Goal: Task Accomplishment & Management: Use online tool/utility

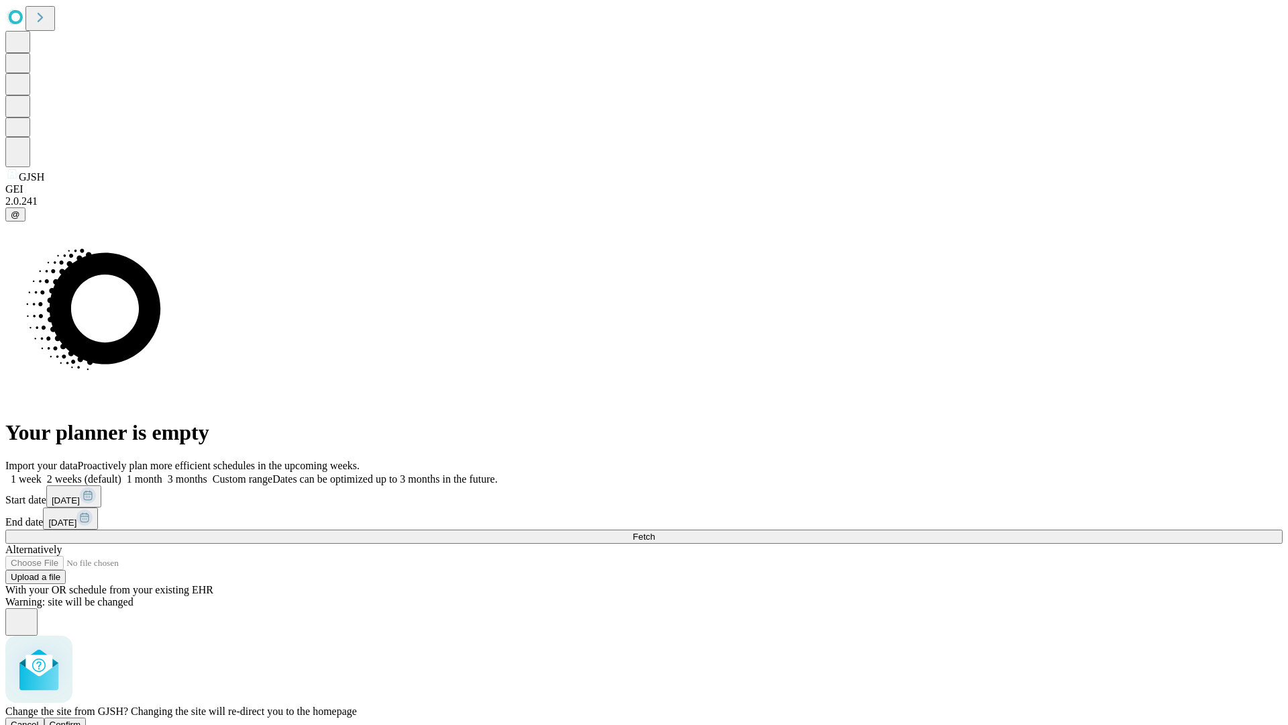
click at [81, 719] on span "Confirm" at bounding box center [66, 724] width 32 height 10
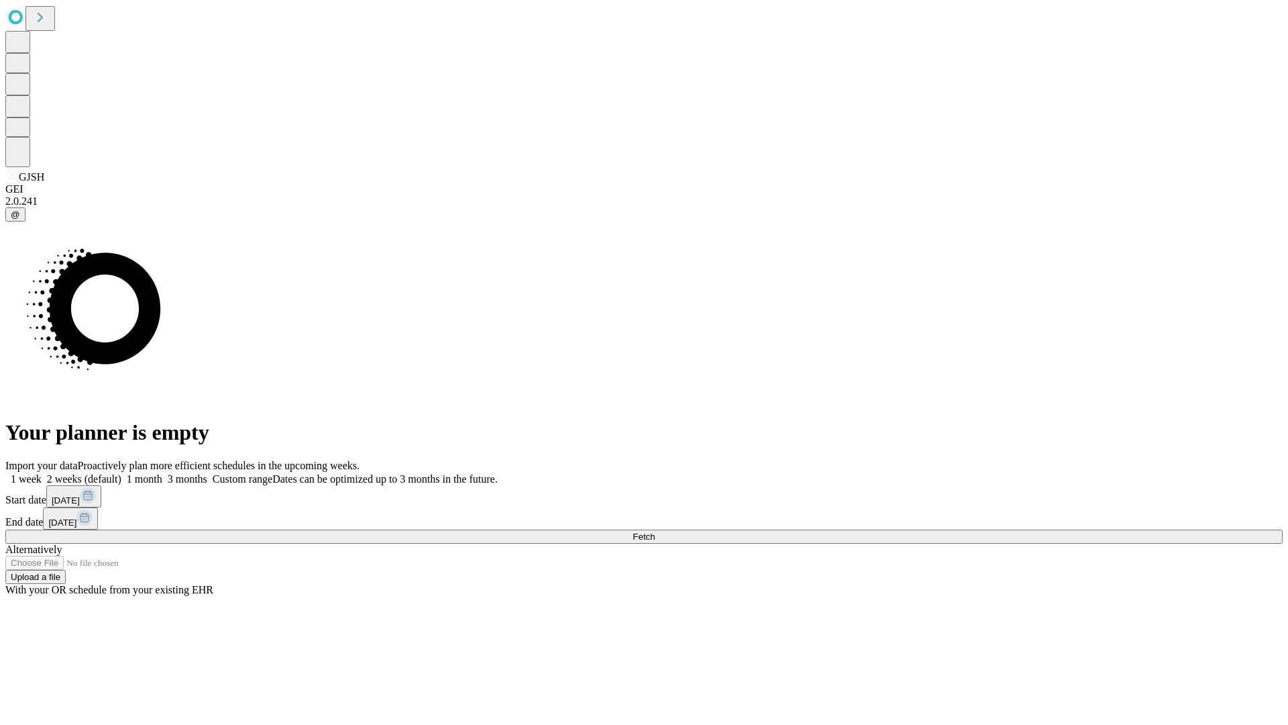
click at [42, 473] on label "1 week" at bounding box center [23, 478] width 36 height 11
click at [655, 531] on span "Fetch" at bounding box center [644, 536] width 22 height 10
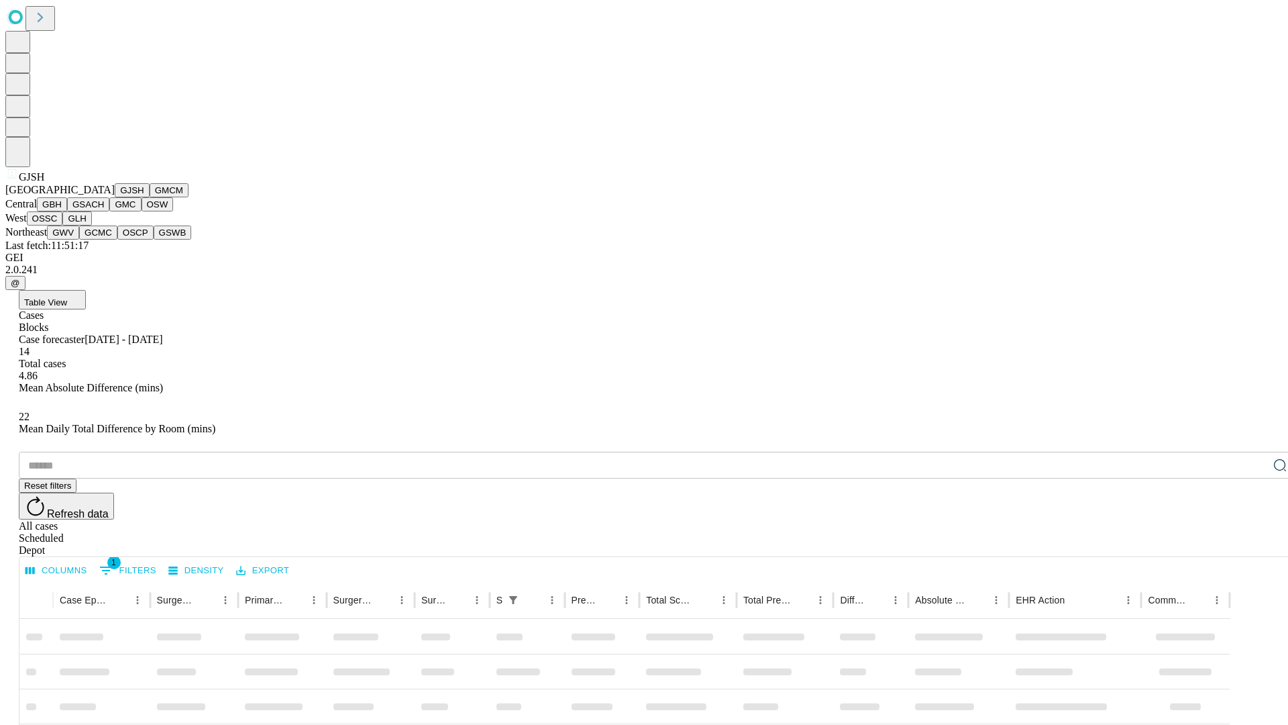
click at [150, 197] on button "GMCM" at bounding box center [169, 190] width 39 height 14
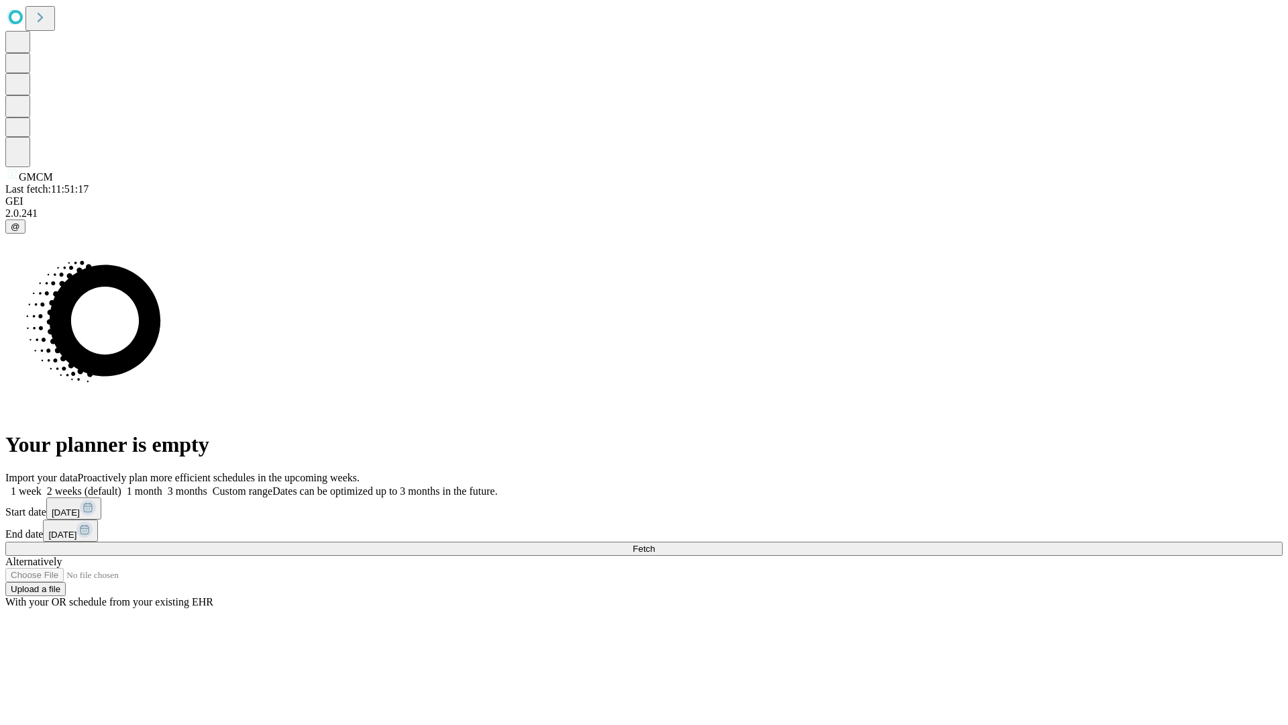
click at [42, 485] on label "1 week" at bounding box center [23, 490] width 36 height 11
click at [655, 543] on span "Fetch" at bounding box center [644, 548] width 22 height 10
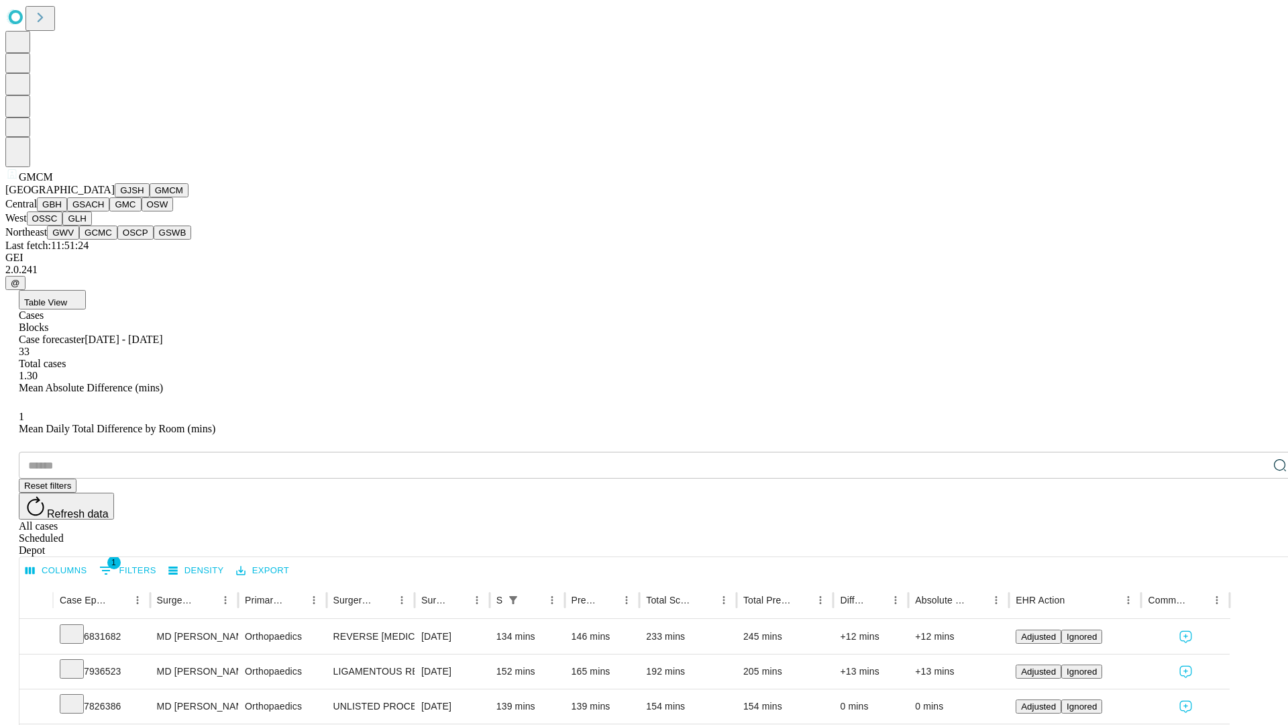
click at [67, 211] on button "GBH" at bounding box center [52, 204] width 30 height 14
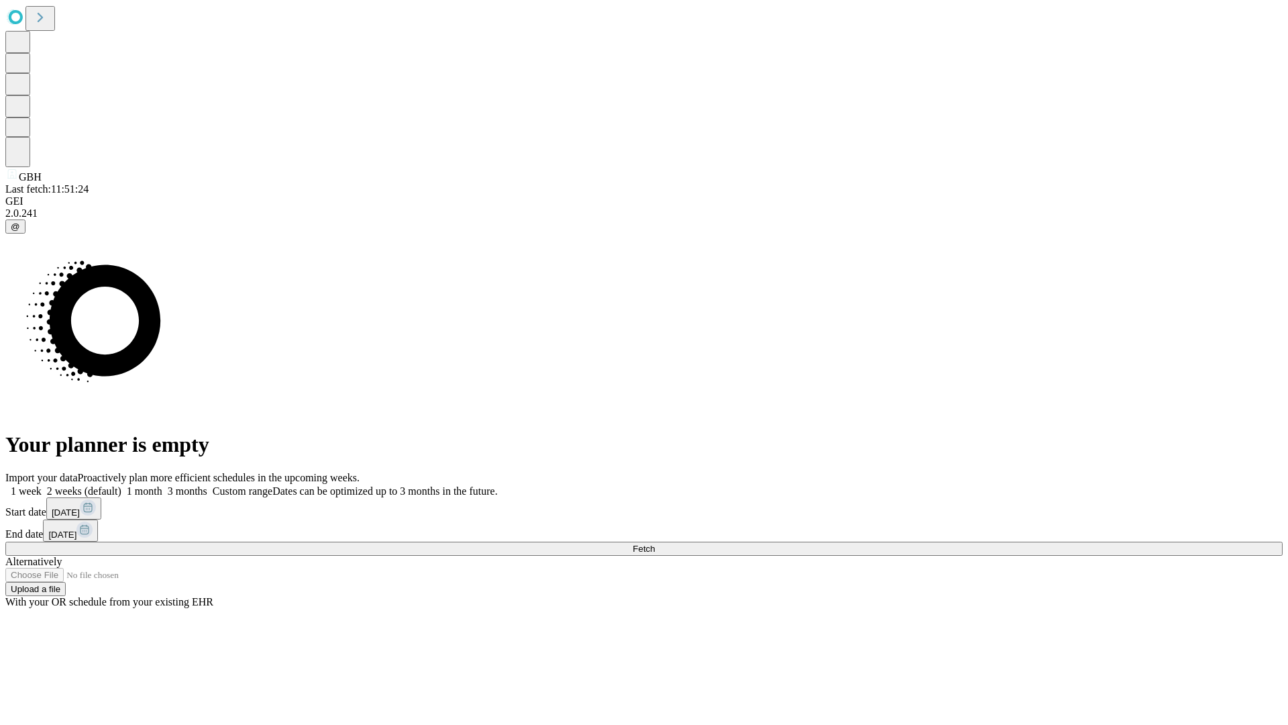
click at [42, 485] on label "1 week" at bounding box center [23, 490] width 36 height 11
click at [655, 543] on span "Fetch" at bounding box center [644, 548] width 22 height 10
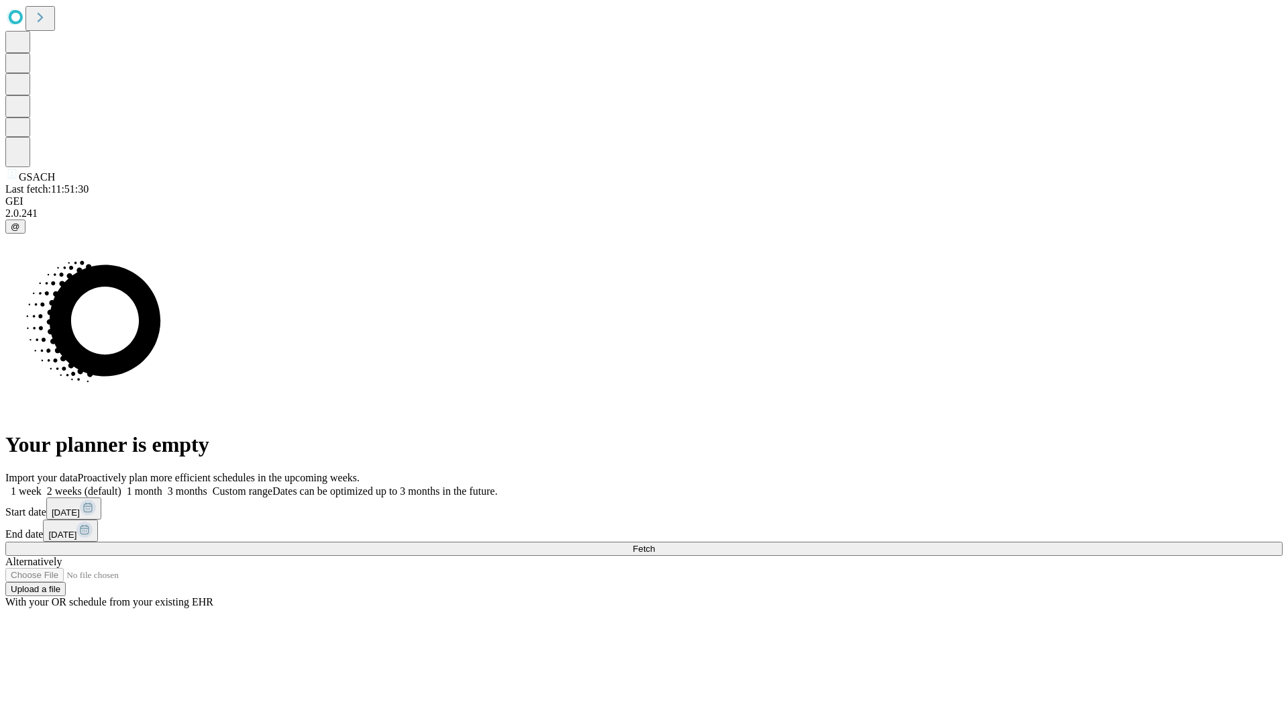
click at [42, 485] on label "1 week" at bounding box center [23, 490] width 36 height 11
click at [655, 543] on span "Fetch" at bounding box center [644, 548] width 22 height 10
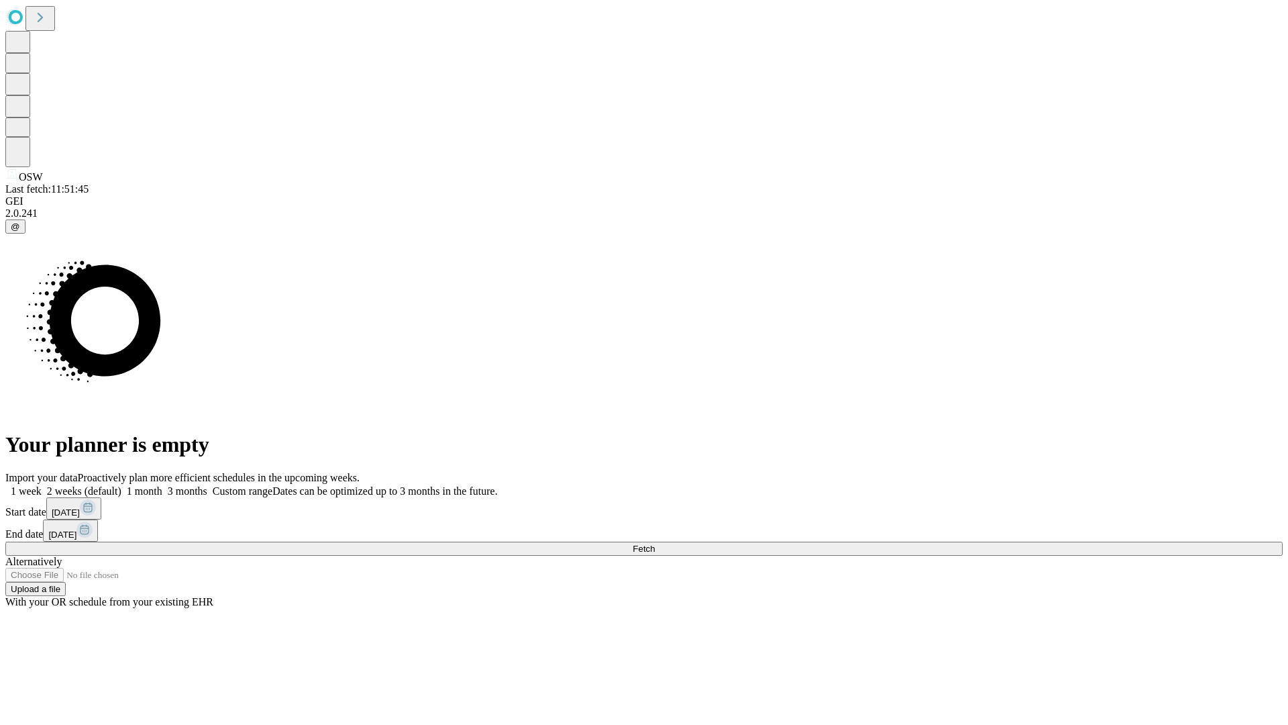
click at [655, 543] on span "Fetch" at bounding box center [644, 548] width 22 height 10
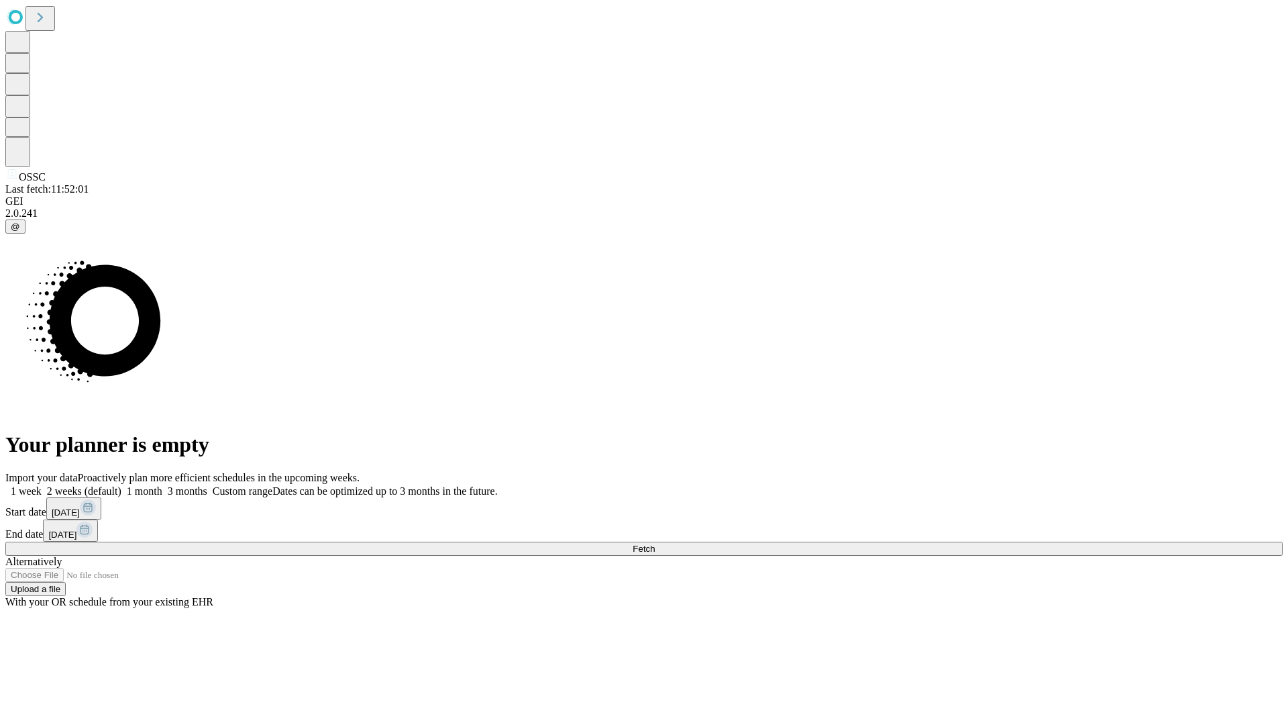
click at [42, 485] on label "1 week" at bounding box center [23, 490] width 36 height 11
click at [655, 543] on span "Fetch" at bounding box center [644, 548] width 22 height 10
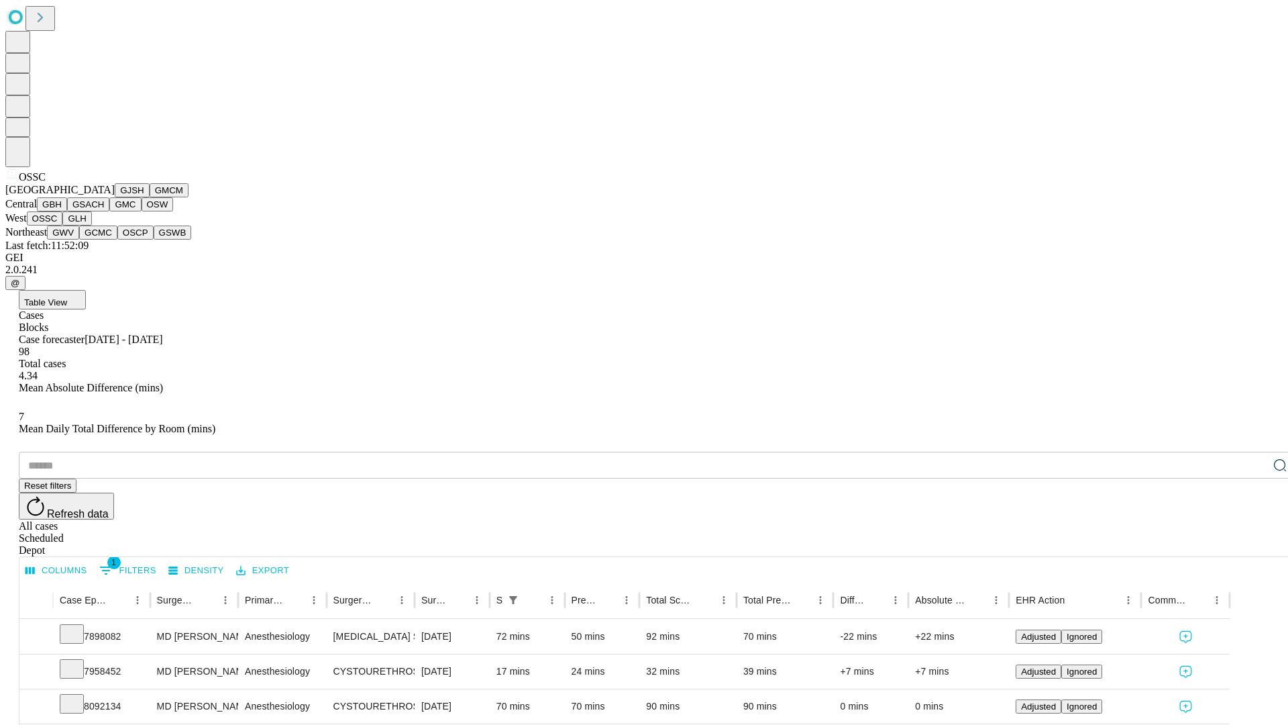
click at [91, 225] on button "GLH" at bounding box center [76, 218] width 29 height 14
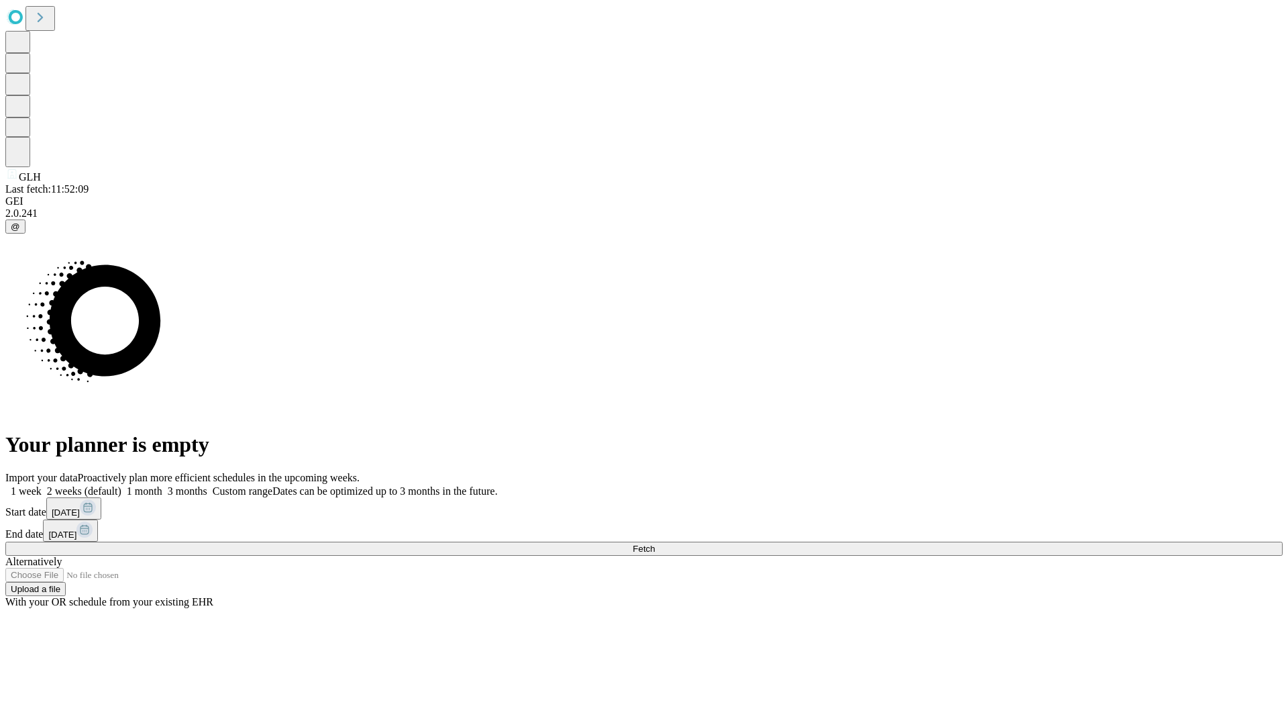
click at [42, 485] on label "1 week" at bounding box center [23, 490] width 36 height 11
click at [655, 543] on span "Fetch" at bounding box center [644, 548] width 22 height 10
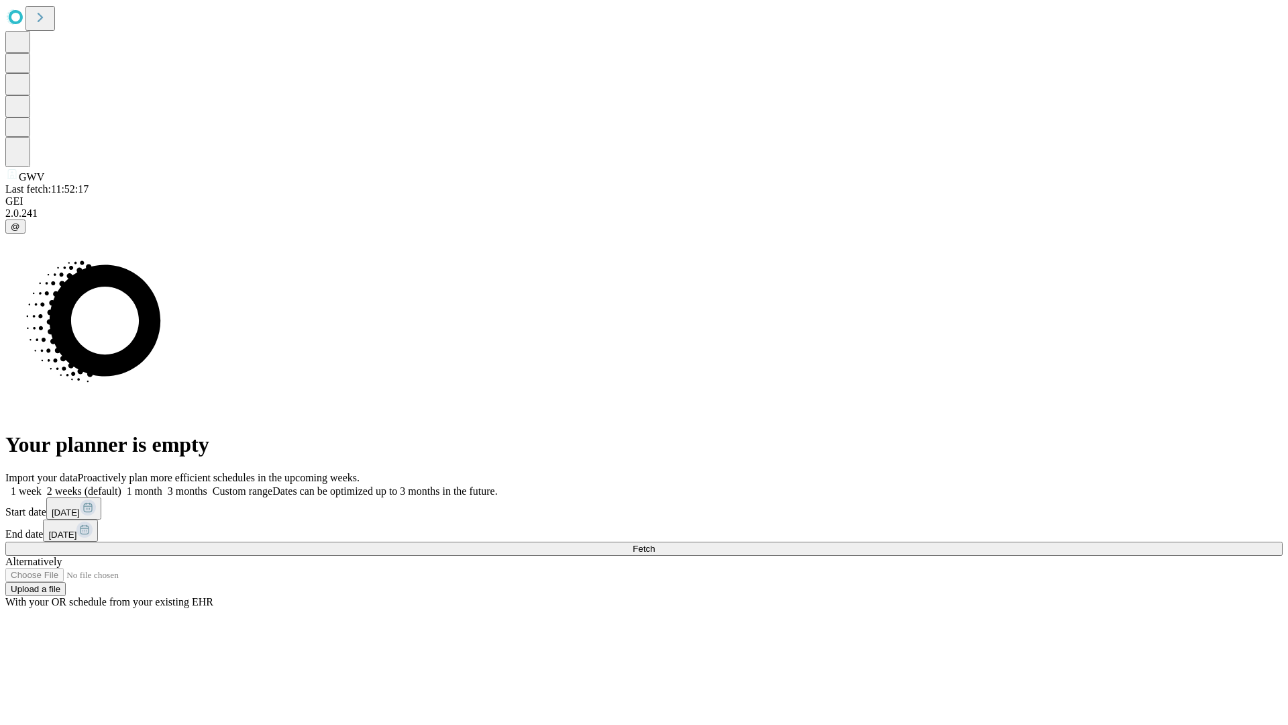
click at [42, 485] on label "1 week" at bounding box center [23, 490] width 36 height 11
click at [655, 543] on span "Fetch" at bounding box center [644, 548] width 22 height 10
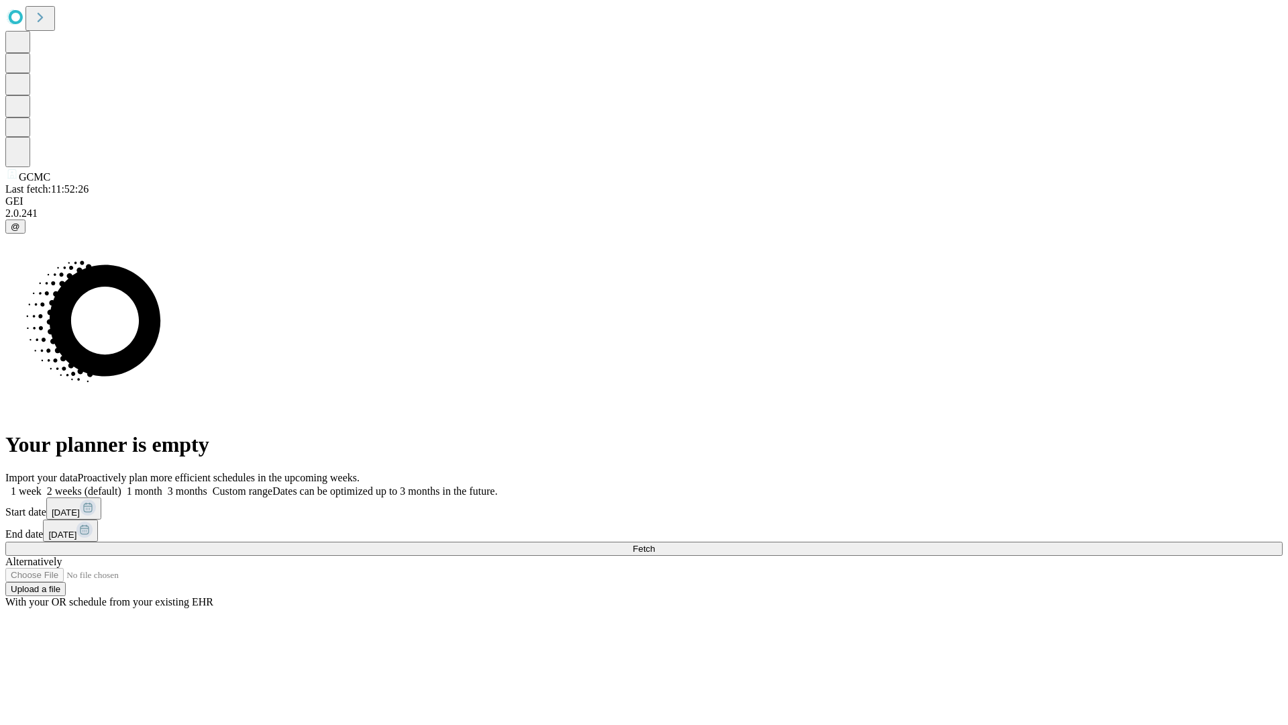
click at [42, 485] on label "1 week" at bounding box center [23, 490] width 36 height 11
click at [655, 543] on span "Fetch" at bounding box center [644, 548] width 22 height 10
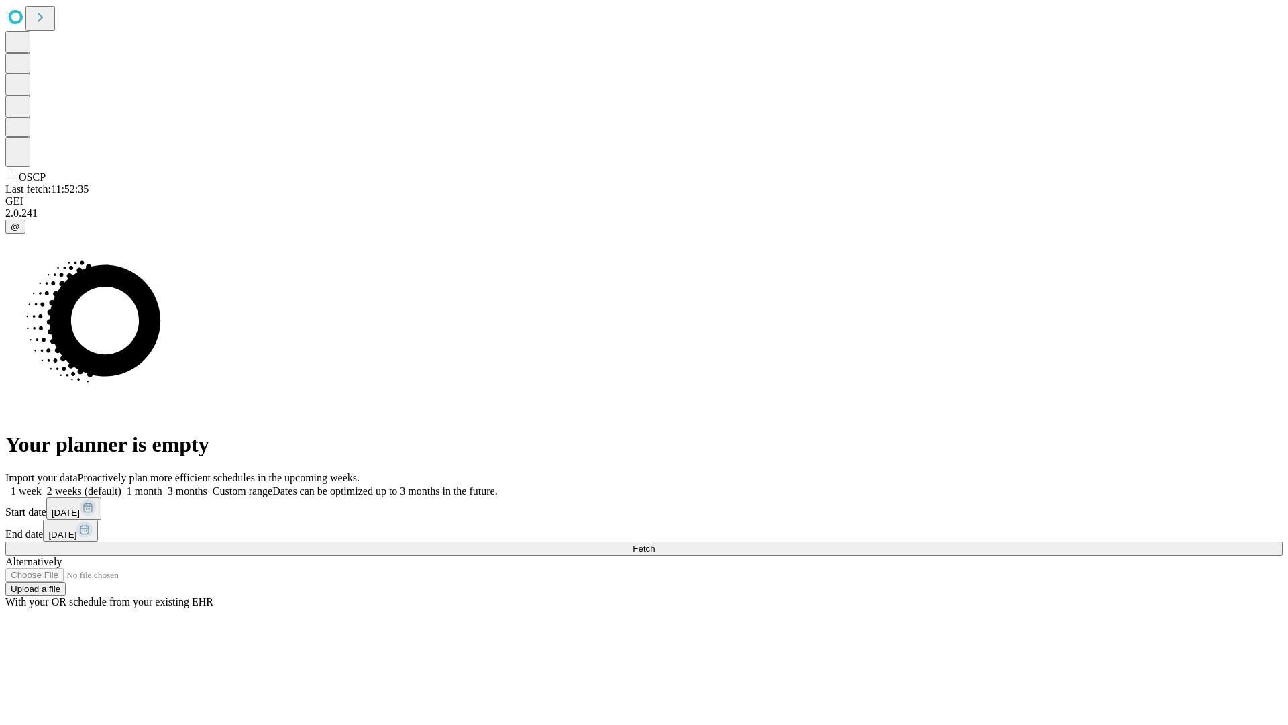
click at [42, 485] on label "1 week" at bounding box center [23, 490] width 36 height 11
click at [655, 543] on span "Fetch" at bounding box center [644, 548] width 22 height 10
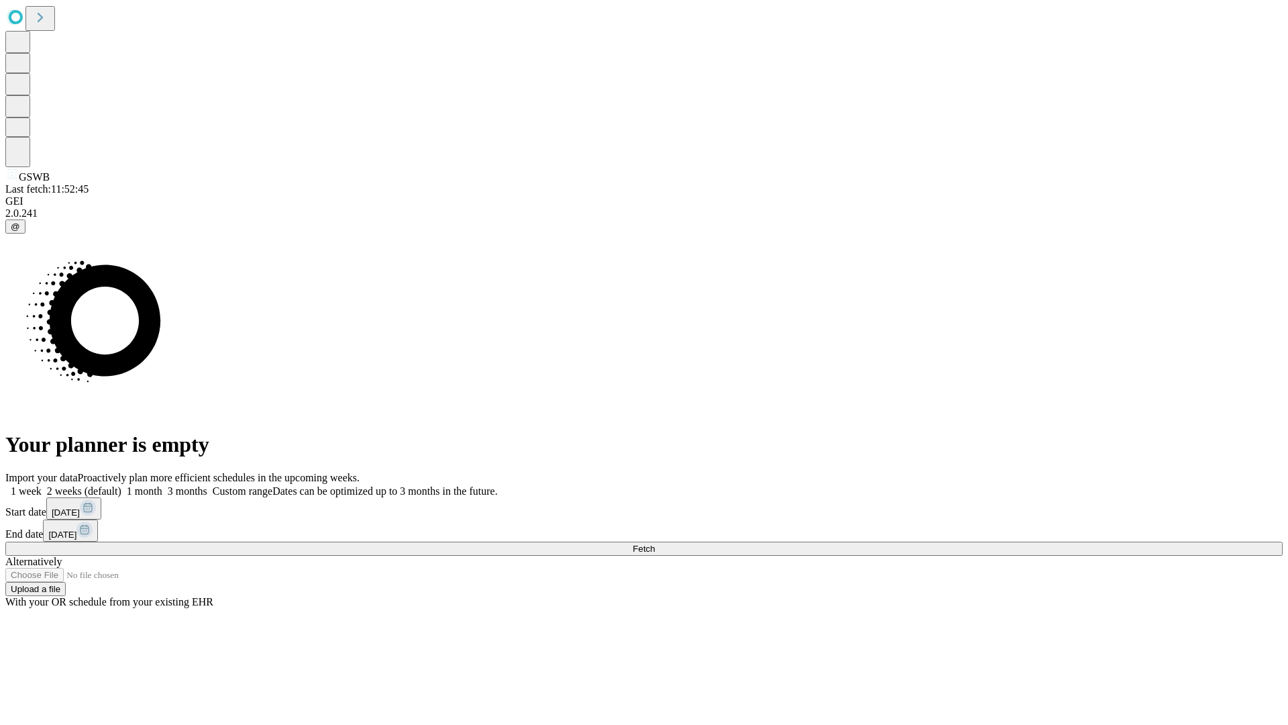
click at [655, 543] on span "Fetch" at bounding box center [644, 548] width 22 height 10
